Goal: Register for event/course

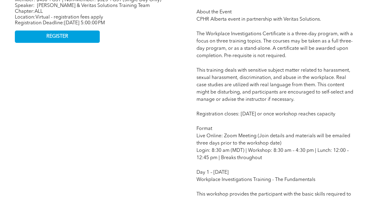
scroll to position [342, 0]
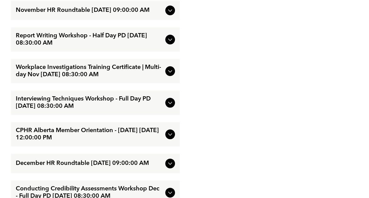
scroll to position [1369, 0]
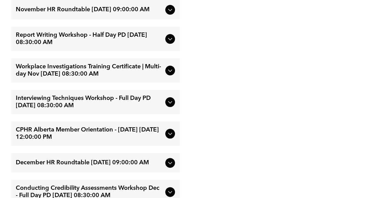
click at [108, 46] on span "Report Writing Workshop - Half Day PD November/12/2025 08:30:00 AM" at bounding box center [89, 39] width 147 height 15
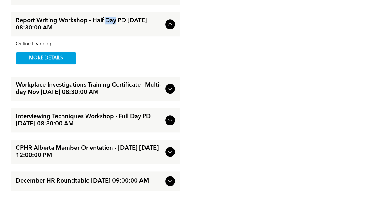
click at [108, 32] on span "Report Writing Workshop - Half Day PD November/12/2025 08:30:00 AM" at bounding box center [89, 24] width 147 height 15
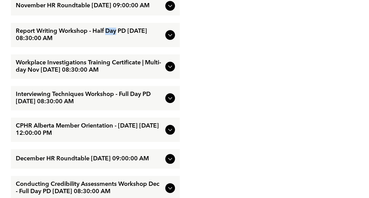
scroll to position [1336, 0]
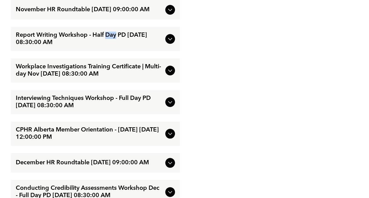
click at [108, 46] on span "Report Writing Workshop - Half Day PD November/12/2025 08:30:00 AM" at bounding box center [89, 39] width 147 height 15
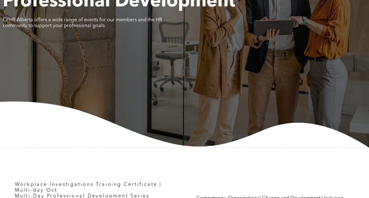
scroll to position [0, 0]
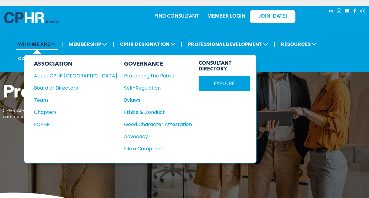
click at [41, 42] on span "WHO WE ARE" at bounding box center [36, 43] width 41 height 11
drag, startPoint x: 41, startPoint y: 42, endPoint x: 53, endPoint y: 75, distance: 34.5
click at [53, 75] on div "About CPHR [GEOGRAPHIC_DATA]" at bounding box center [71, 76] width 75 height 8
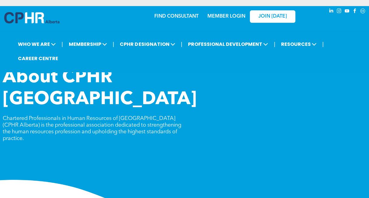
click at [230, 17] on link "MEMBER LOGIN" at bounding box center [226, 16] width 38 height 5
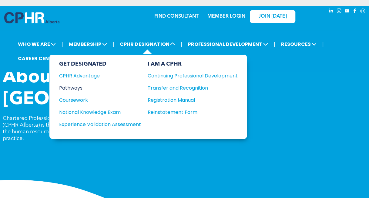
click at [82, 86] on div "Pathways" at bounding box center [96, 88] width 74 height 8
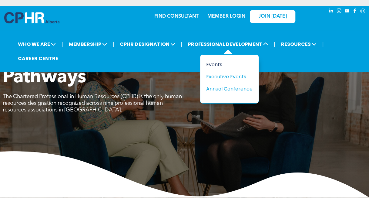
click at [216, 64] on div "Events" at bounding box center [227, 65] width 42 height 8
